Goal: Check status: Check status

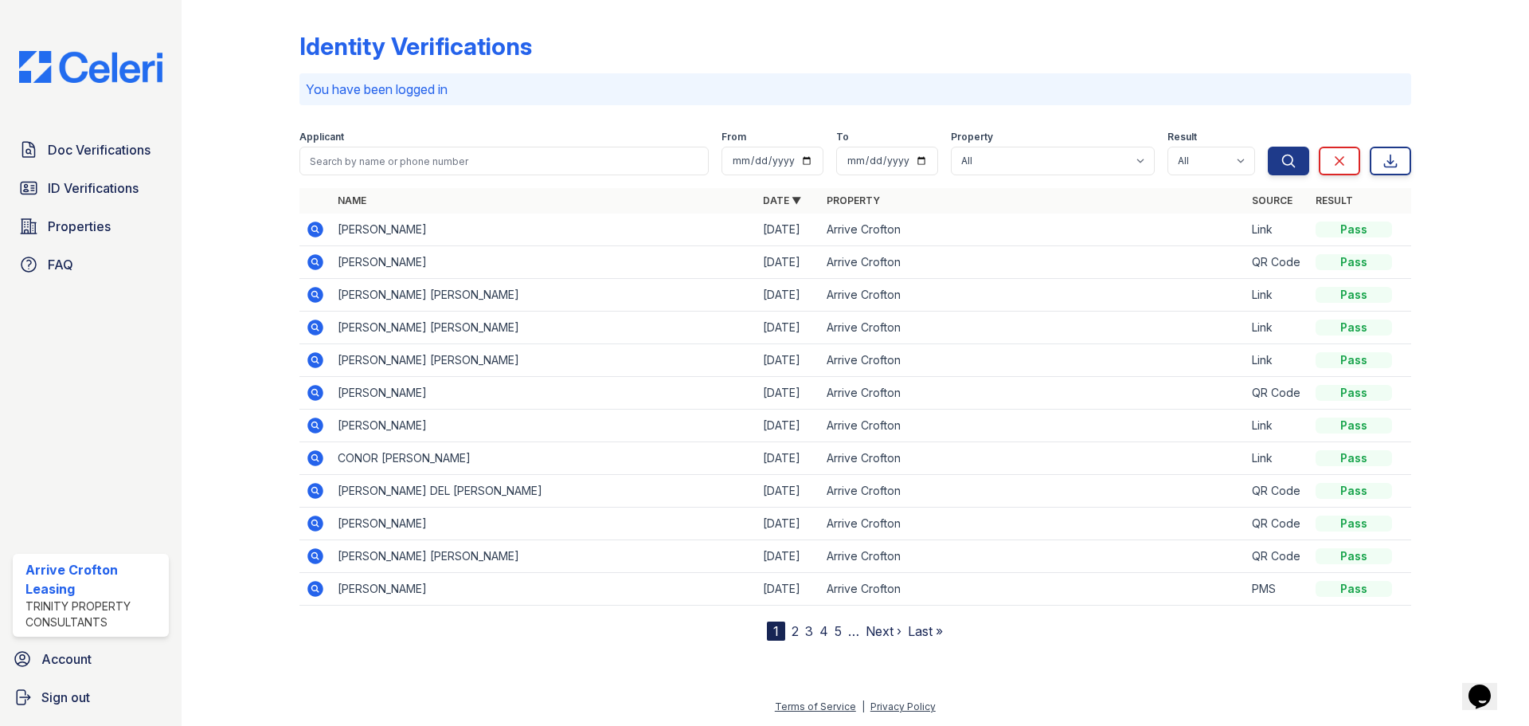
click at [319, 295] on icon at bounding box center [315, 295] width 16 height 16
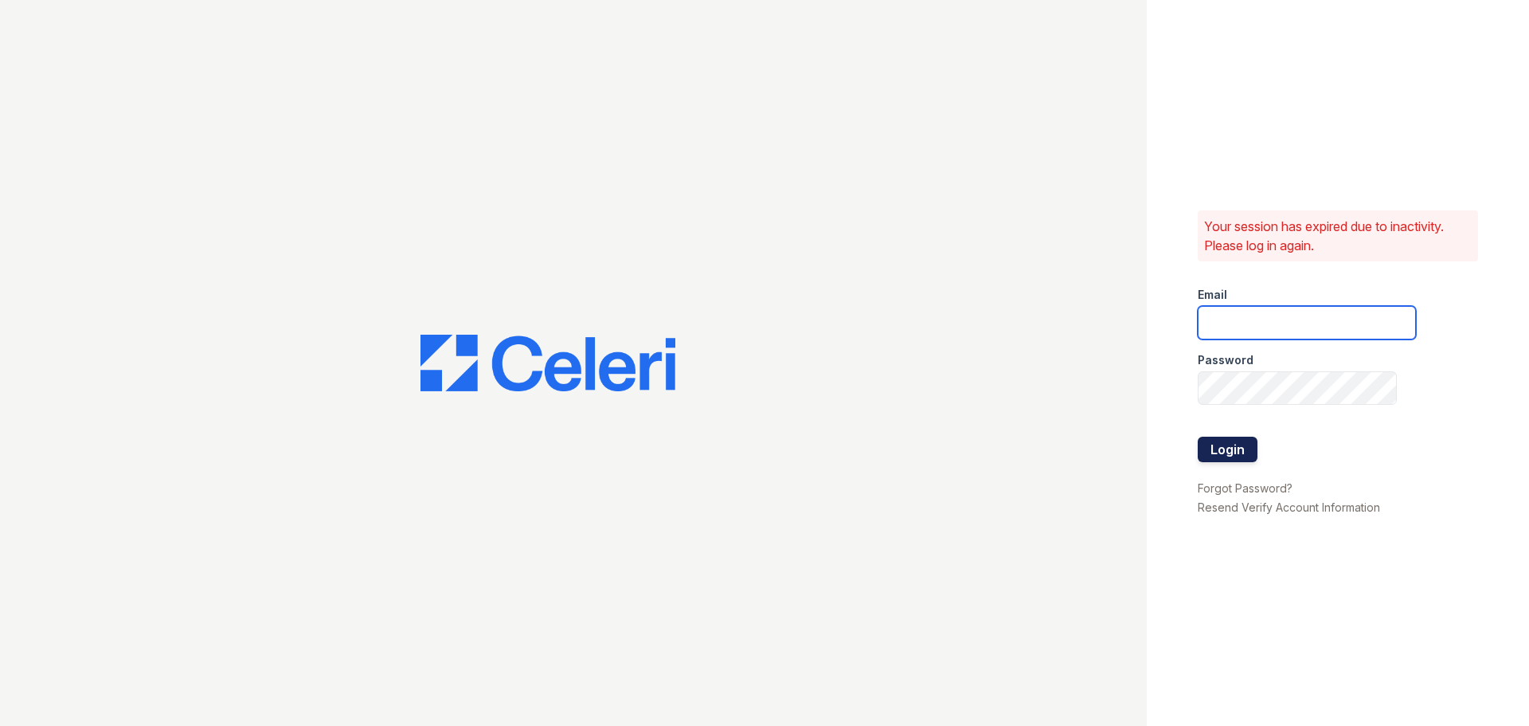
type input "arrivecrofton@trinity-pm.com"
click at [1218, 441] on button "Login" at bounding box center [1228, 448] width 60 height 25
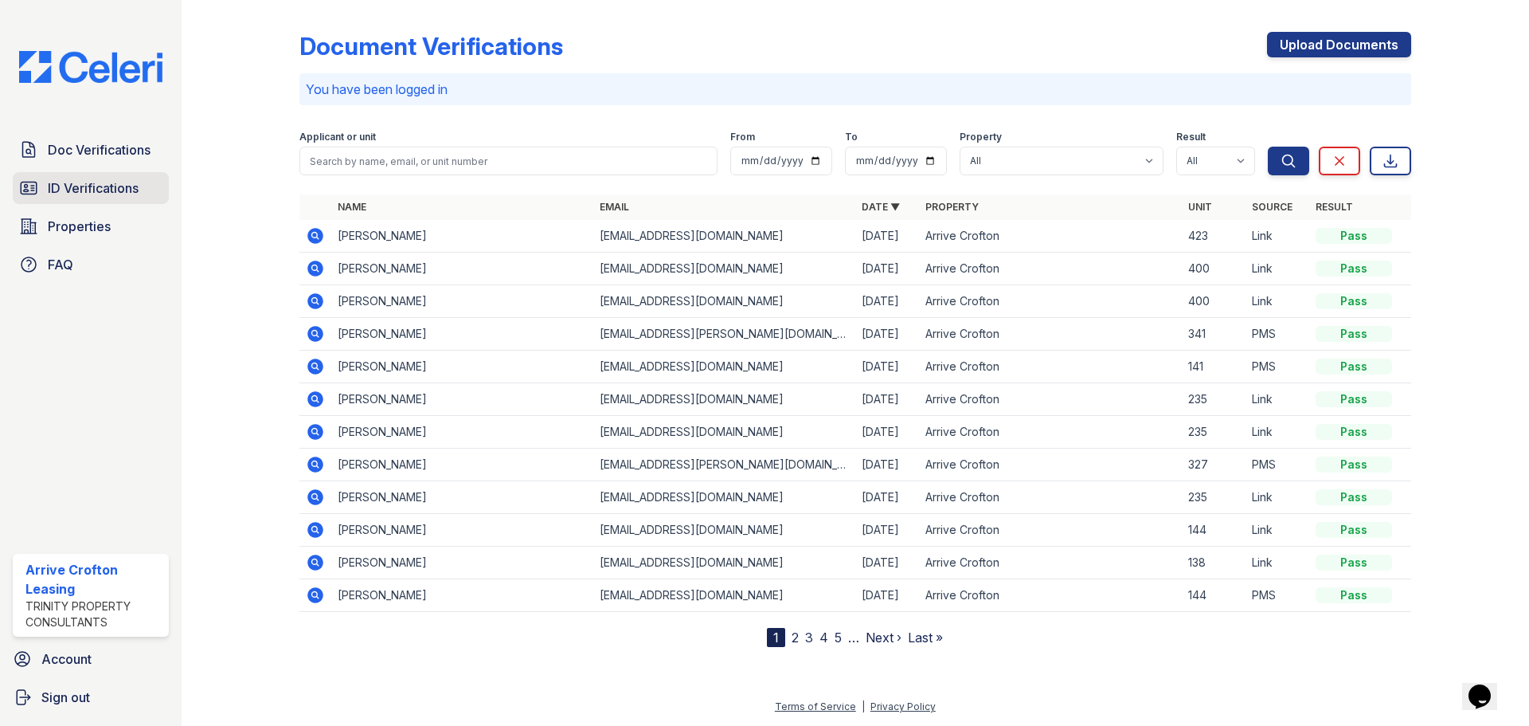
click at [84, 198] on link "ID Verifications" at bounding box center [91, 188] width 156 height 32
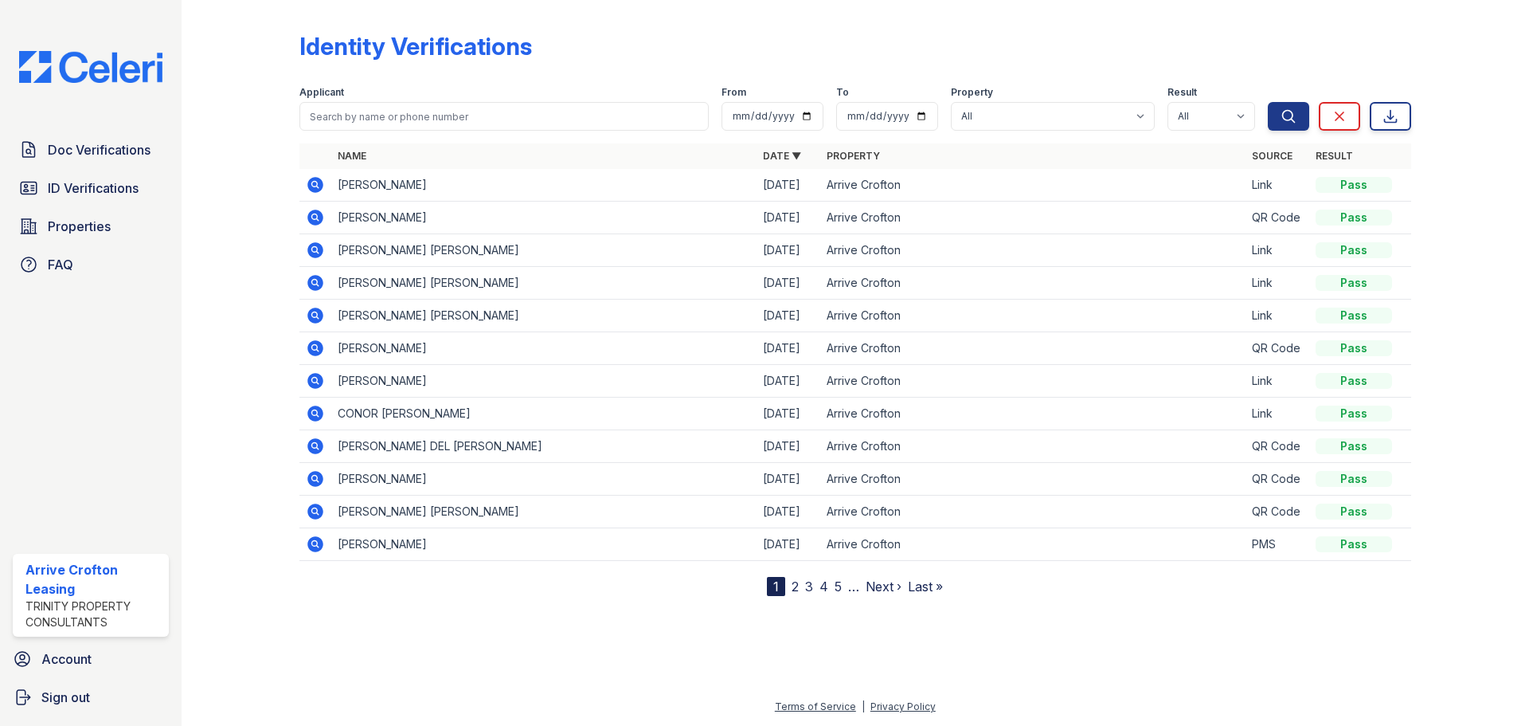
click at [307, 256] on icon at bounding box center [315, 250] width 19 height 19
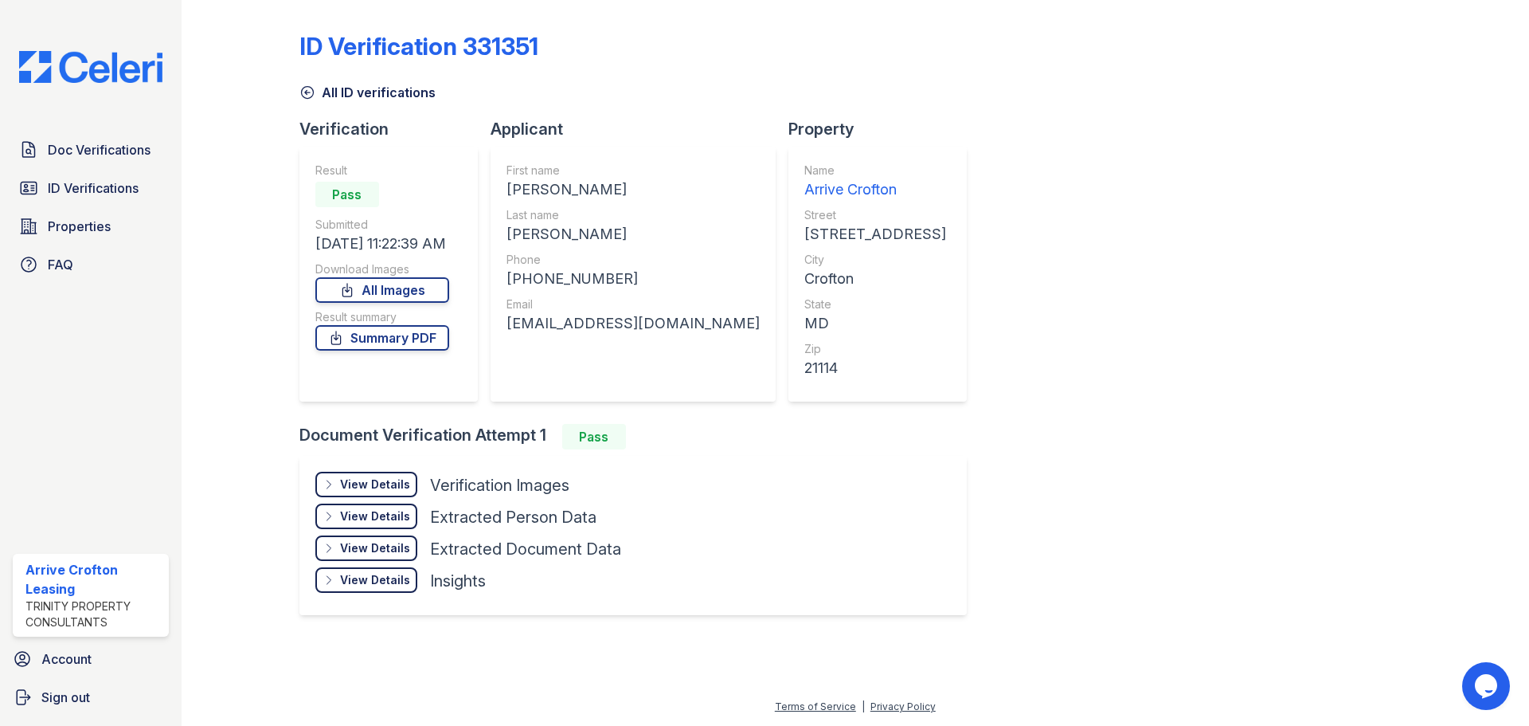
click at [385, 475] on div "View Details Details" at bounding box center [366, 483] width 102 height 25
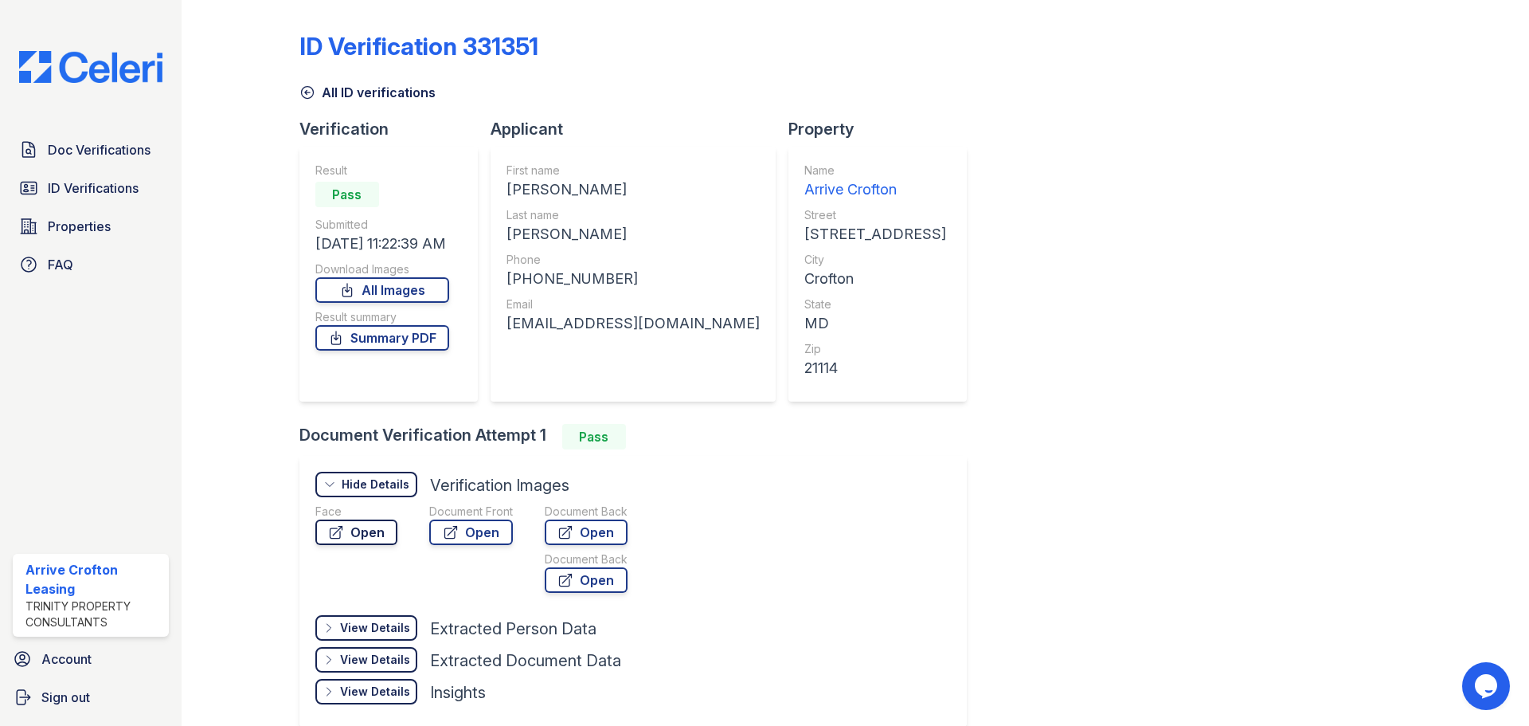
click at [384, 533] on link "Open" at bounding box center [356, 531] width 82 height 25
